Goal: Find specific page/section: Find specific page/section

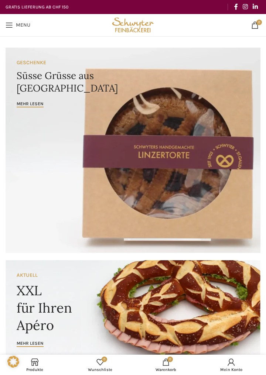
click at [8, 25] on span "Open mobile menu" at bounding box center [9, 24] width 7 height 7
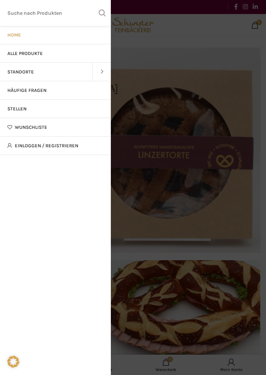
click at [34, 74] on link "Standorte" at bounding box center [46, 72] width 92 height 18
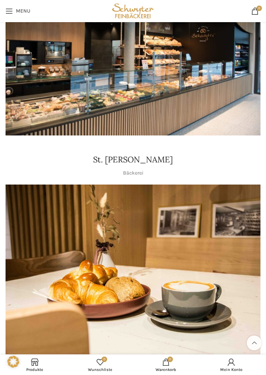
scroll to position [824, 0]
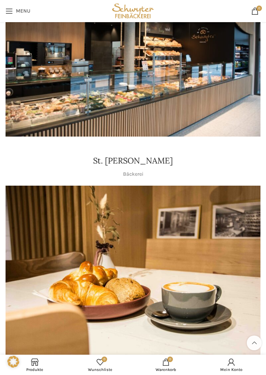
click at [210, 287] on img "1 / 1" at bounding box center [133, 271] width 255 height 170
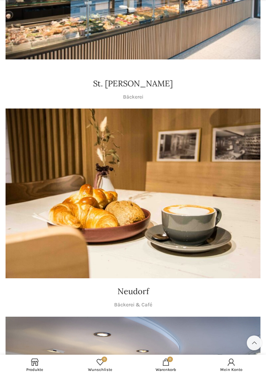
scroll to position [906, 0]
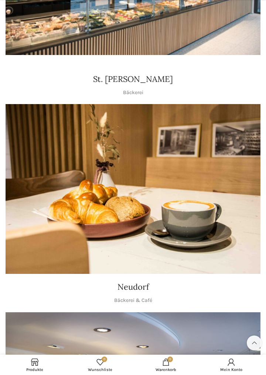
click at [143, 289] on h4 "Neudorf" at bounding box center [132, 286] width 31 height 11
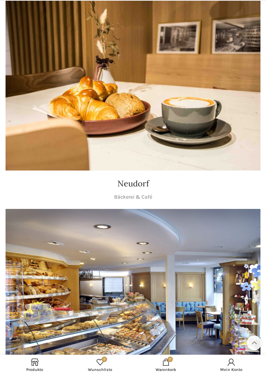
scroll to position [1011, 0]
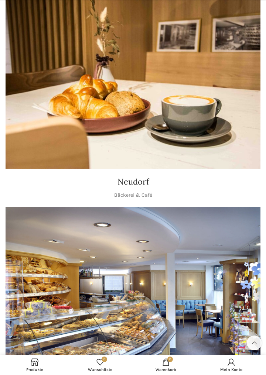
click at [210, 312] on img "1 / 1" at bounding box center [133, 292] width 255 height 170
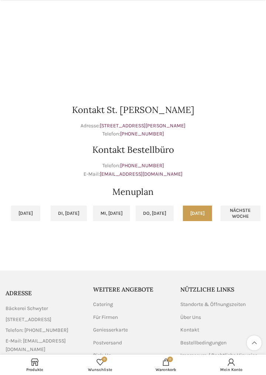
scroll to position [404, 0]
click at [204, 212] on link "[DATE]" at bounding box center [197, 213] width 29 height 16
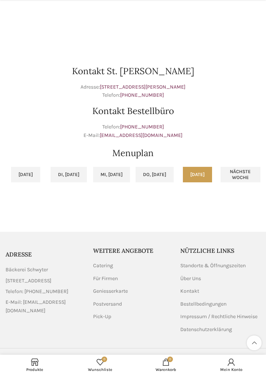
click at [192, 171] on link "[DATE]" at bounding box center [197, 175] width 29 height 16
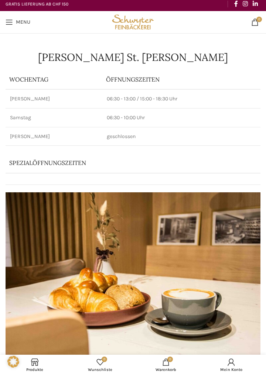
scroll to position [0, 0]
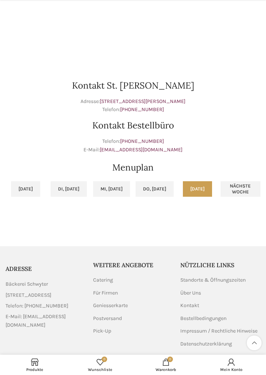
scroll to position [466, 0]
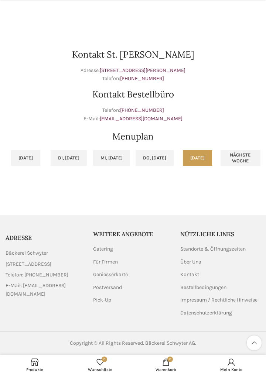
click at [204, 151] on link "Fr, 12.09.2025" at bounding box center [197, 158] width 29 height 16
click at [142, 130] on h2 "Menuplan" at bounding box center [133, 136] width 255 height 13
click at [138, 132] on h2 "Menuplan" at bounding box center [133, 136] width 255 height 13
click at [232, 130] on h2 "Menuplan" at bounding box center [133, 136] width 255 height 13
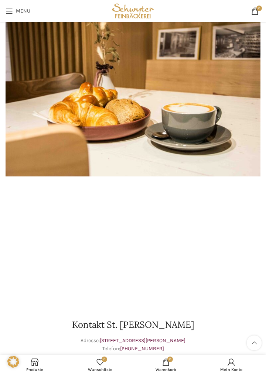
scroll to position [189, 0]
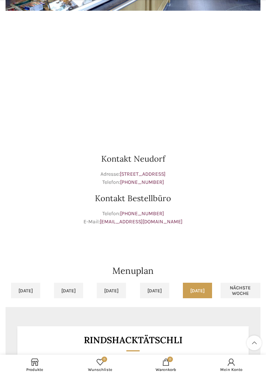
scroll to position [360, 0]
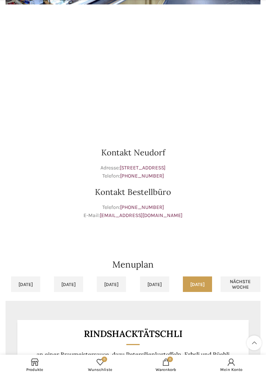
click at [198, 284] on link "[DATE]" at bounding box center [197, 284] width 29 height 16
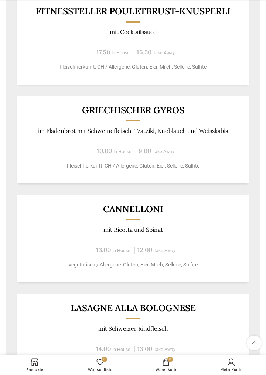
scroll to position [783, 0]
